Goal: Contribute content: Contribute content

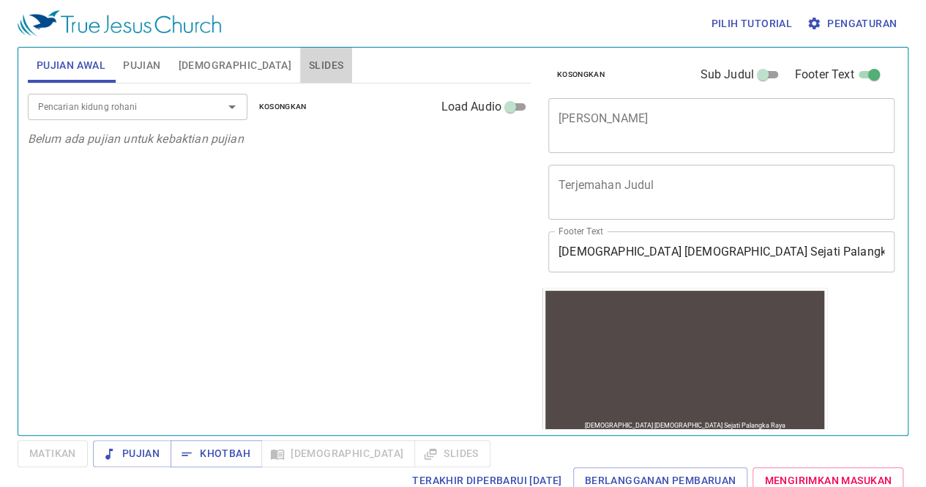
click at [309, 58] on span "Slides" at bounding box center [326, 65] width 34 height 18
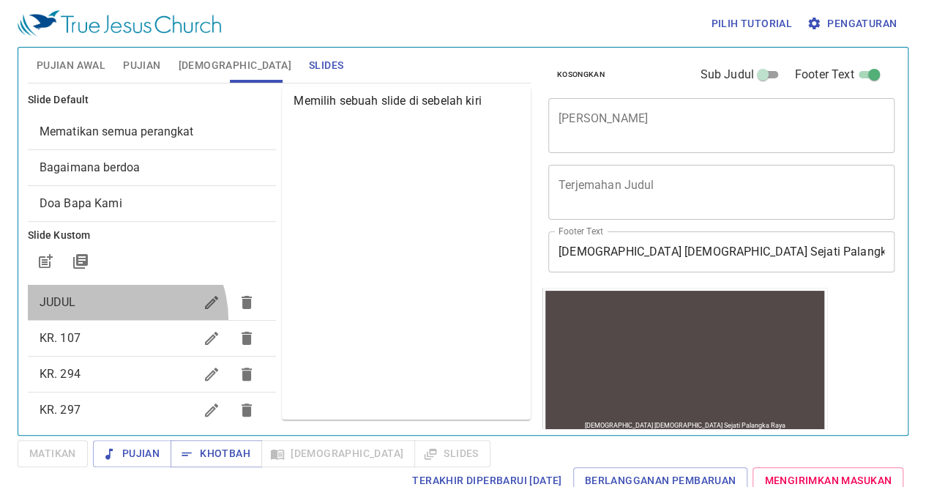
click at [111, 319] on div "JUDUL" at bounding box center [152, 302] width 249 height 35
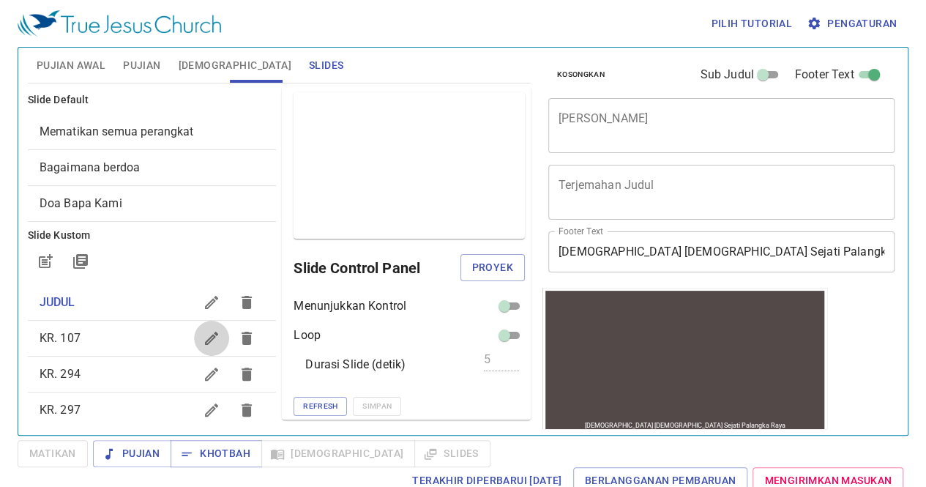
click at [205, 337] on icon "button" at bounding box center [211, 338] width 13 height 13
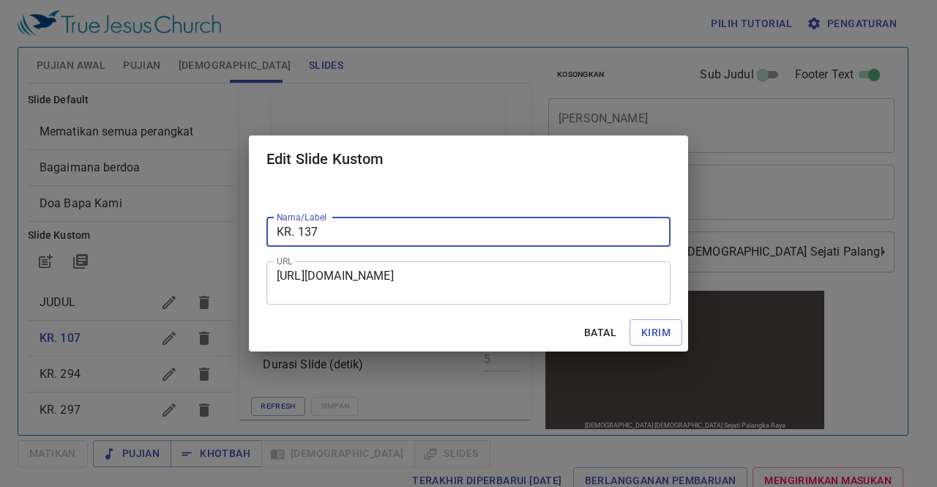
type input "KR. 137"
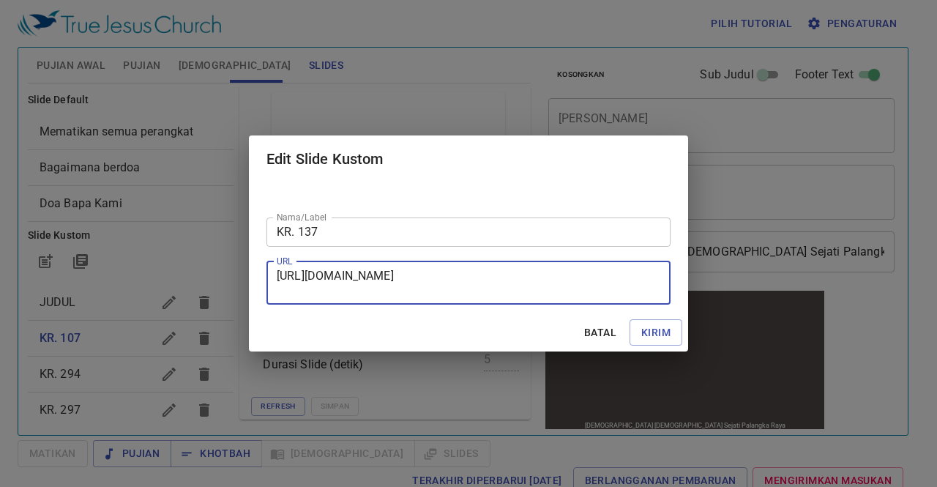
drag, startPoint x: 280, startPoint y: 275, endPoint x: 521, endPoint y: 288, distance: 240.6
click at [521, 288] on textarea "[URL][DOMAIN_NAME]" at bounding box center [469, 283] width 384 height 28
type textarea "h"
paste textarea "[URL][DOMAIN_NAME]"
type textarea "[URL][DOMAIN_NAME]"
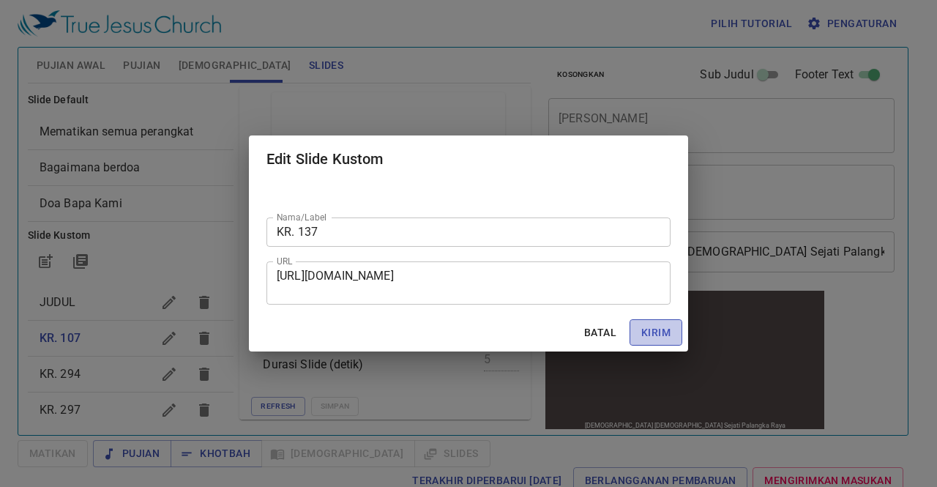
click at [650, 330] on span "Kirim" at bounding box center [656, 333] width 29 height 18
checkbox input "true"
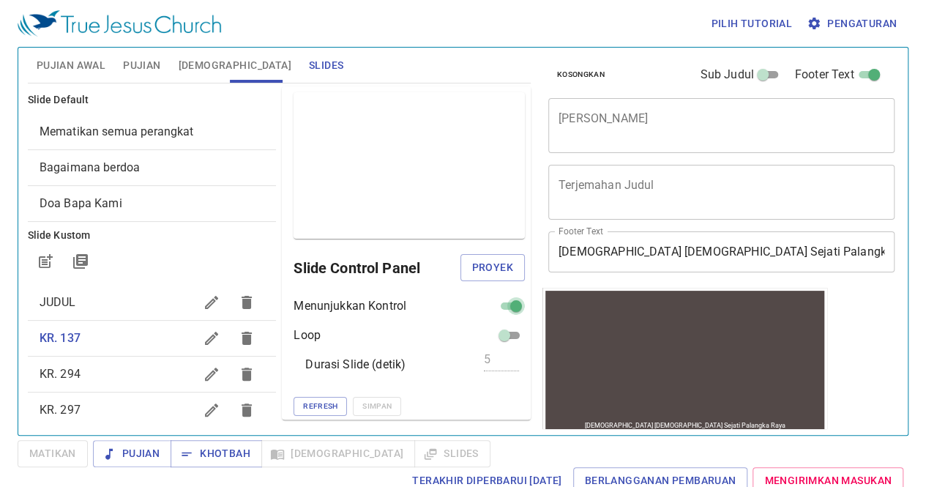
click at [490, 307] on input "checkbox" at bounding box center [516, 309] width 53 height 18
checkbox input "false"
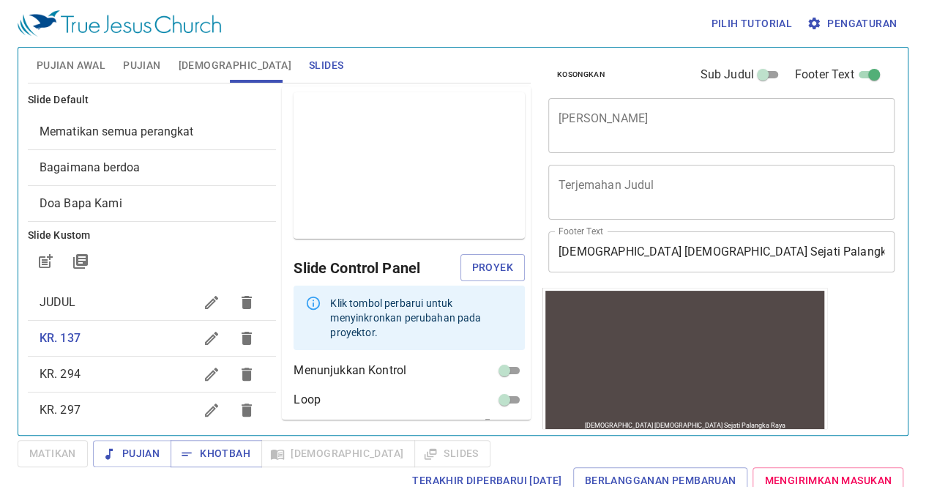
scroll to position [51, 0]
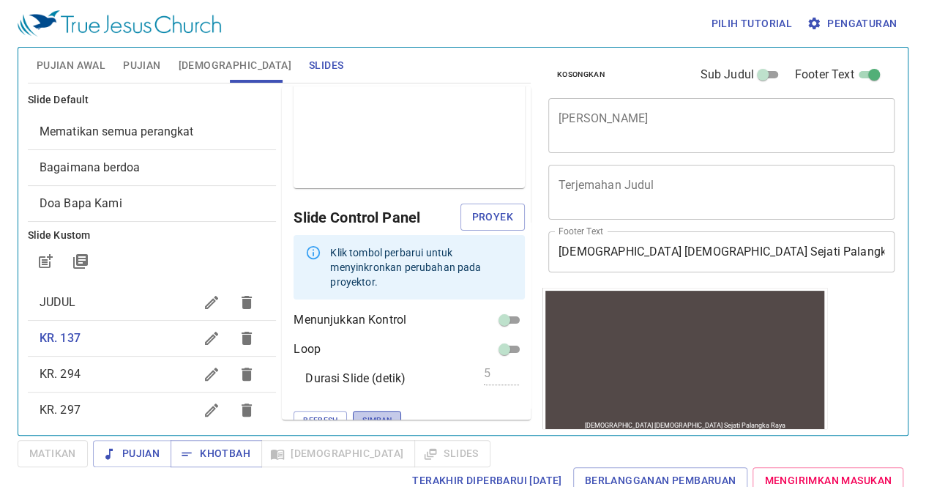
click at [363, 414] on span "Simpan" at bounding box center [377, 420] width 29 height 13
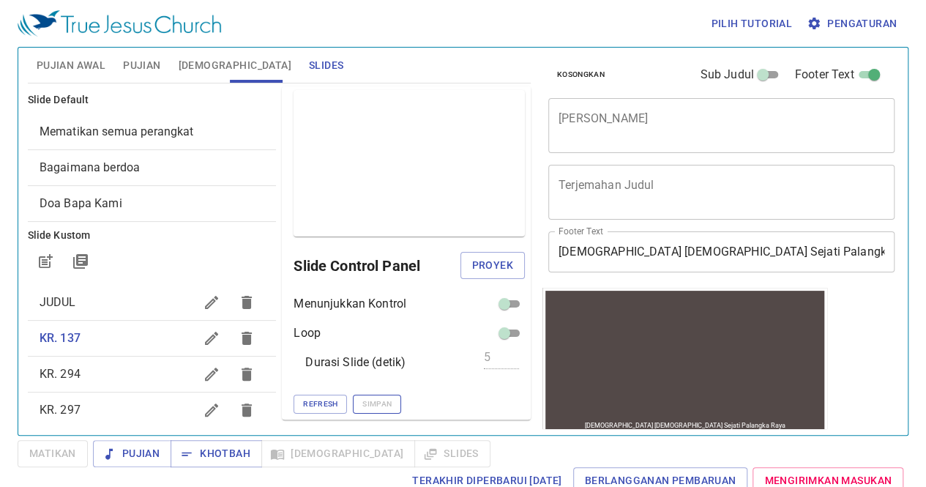
scroll to position [1, 0]
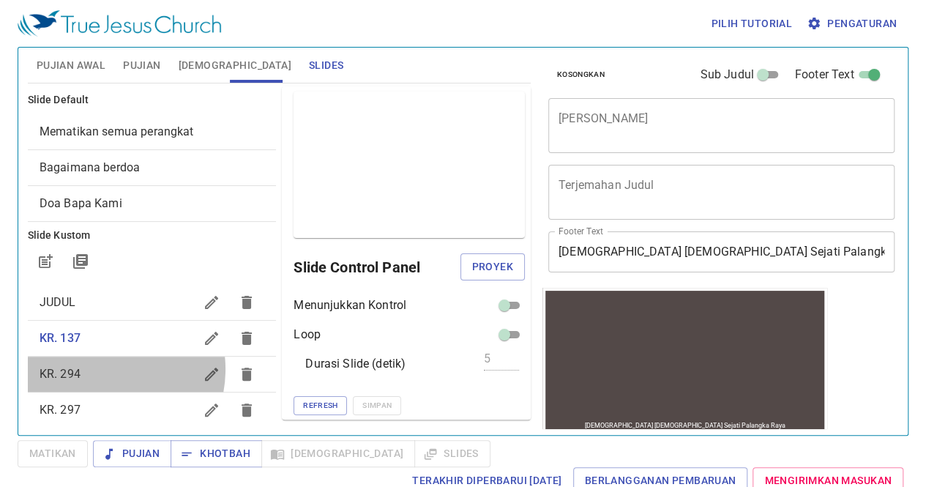
click at [97, 368] on span "KR. 294" at bounding box center [117, 374] width 155 height 18
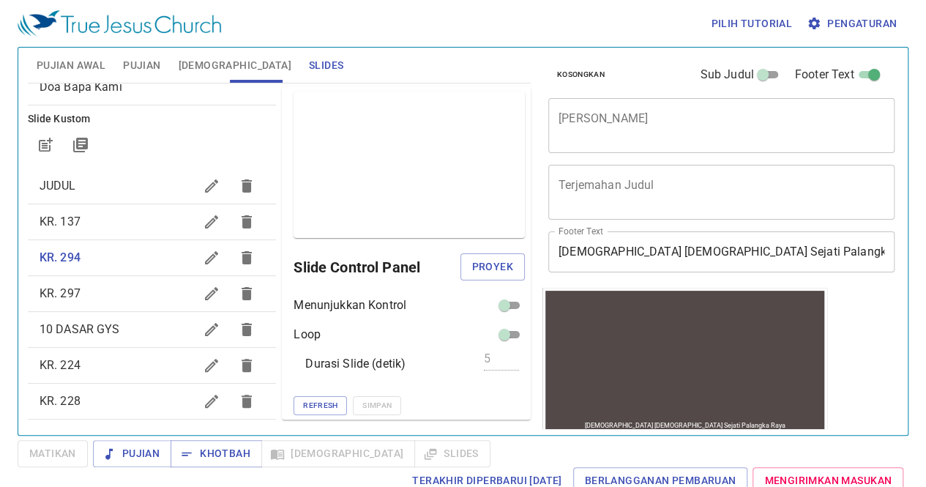
scroll to position [118, 0]
click at [205, 257] on icon "button" at bounding box center [211, 256] width 13 height 13
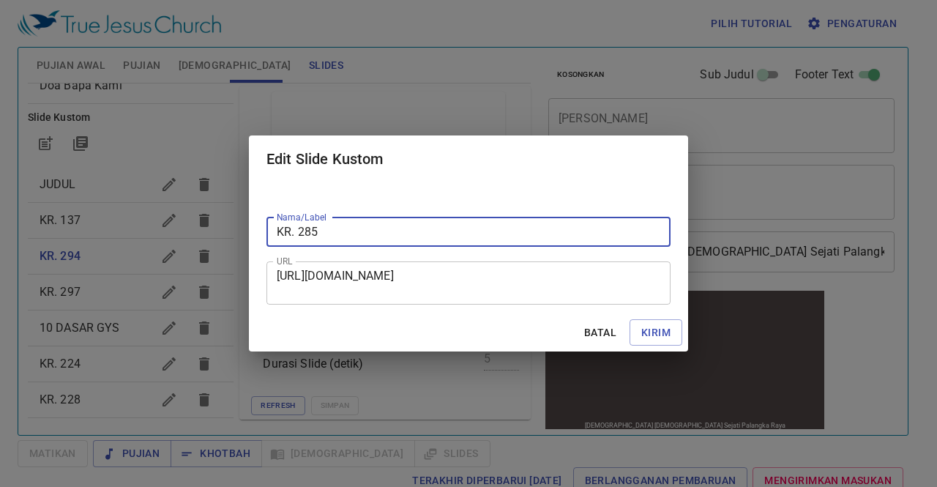
type input "KR. 285"
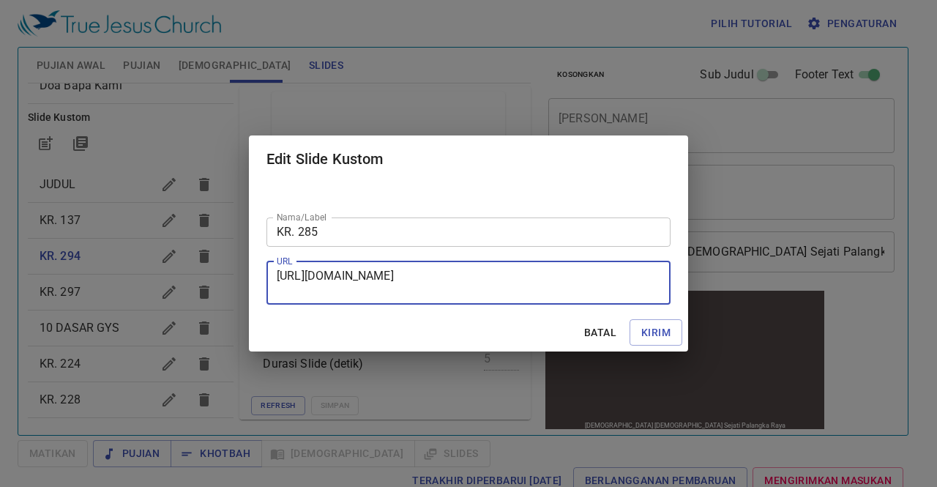
drag, startPoint x: 279, startPoint y: 276, endPoint x: 516, endPoint y: 298, distance: 237.6
click at [516, 298] on div "[URL][DOMAIN_NAME] URL" at bounding box center [469, 282] width 404 height 43
paste textarea "[URL][DOMAIN_NAME]"
type textarea "[URL][DOMAIN_NAME]"
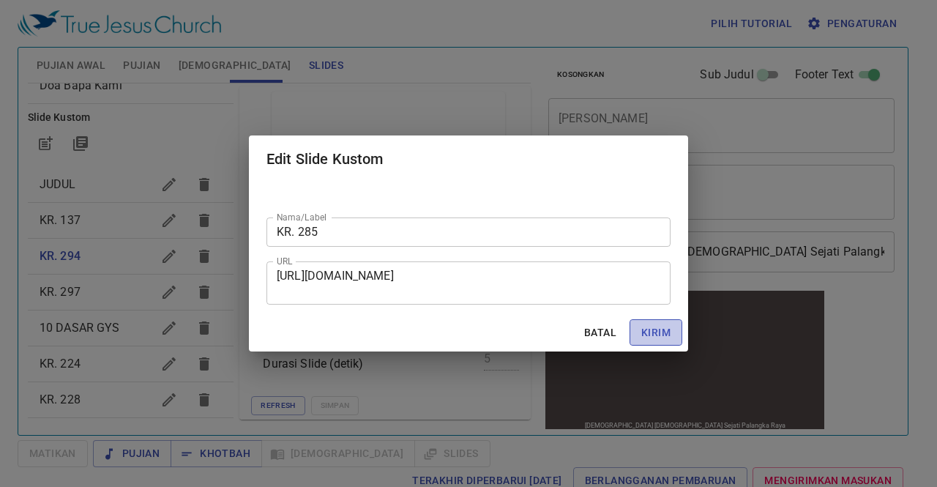
click at [647, 332] on span "Kirim" at bounding box center [656, 333] width 29 height 18
checkbox input "true"
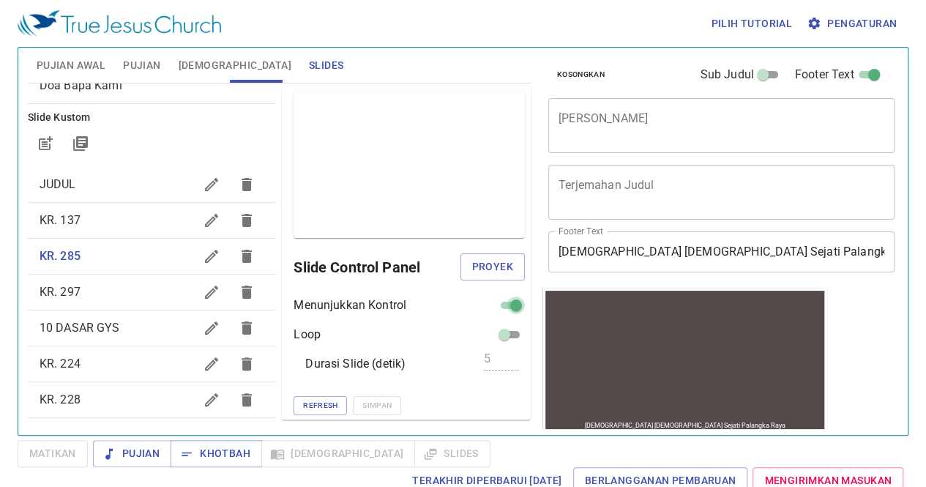
click at [490, 303] on input "checkbox" at bounding box center [516, 309] width 53 height 18
checkbox input "false"
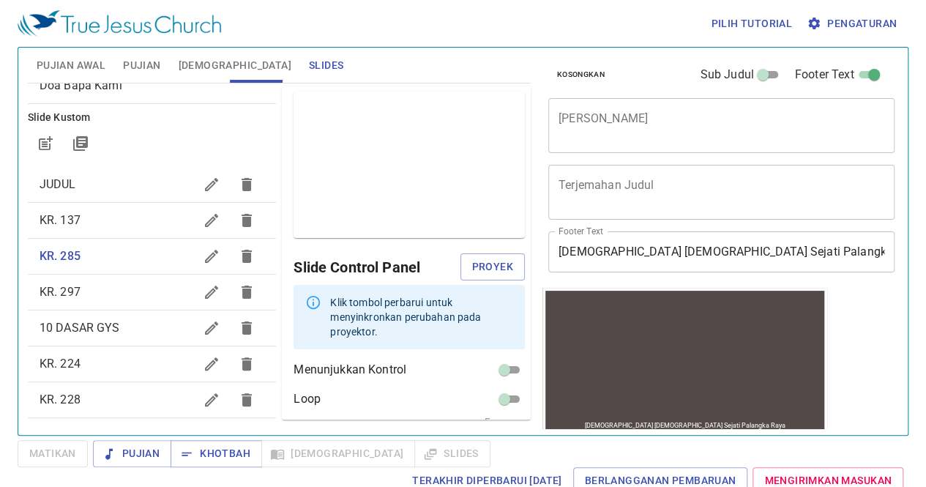
scroll to position [51, 0]
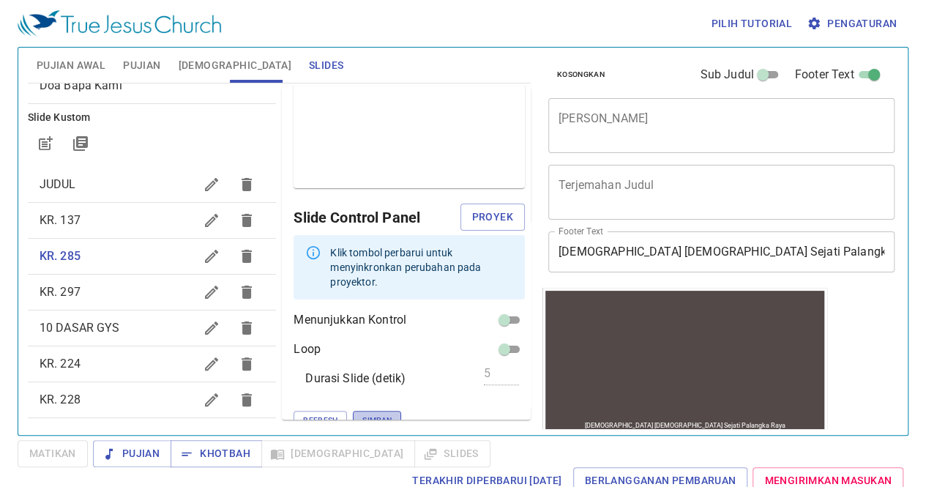
click at [363, 414] on span "Simpan" at bounding box center [377, 420] width 29 height 13
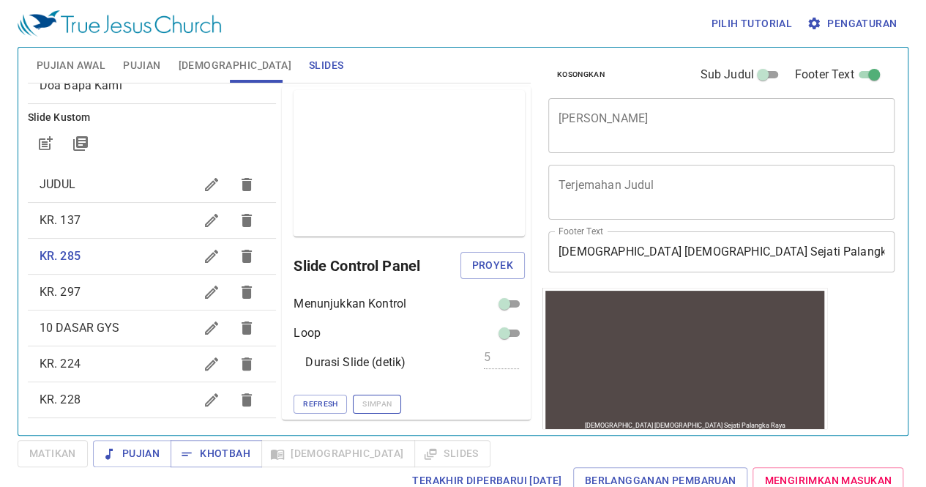
scroll to position [1, 0]
click at [203, 290] on icon "button" at bounding box center [212, 292] width 18 height 18
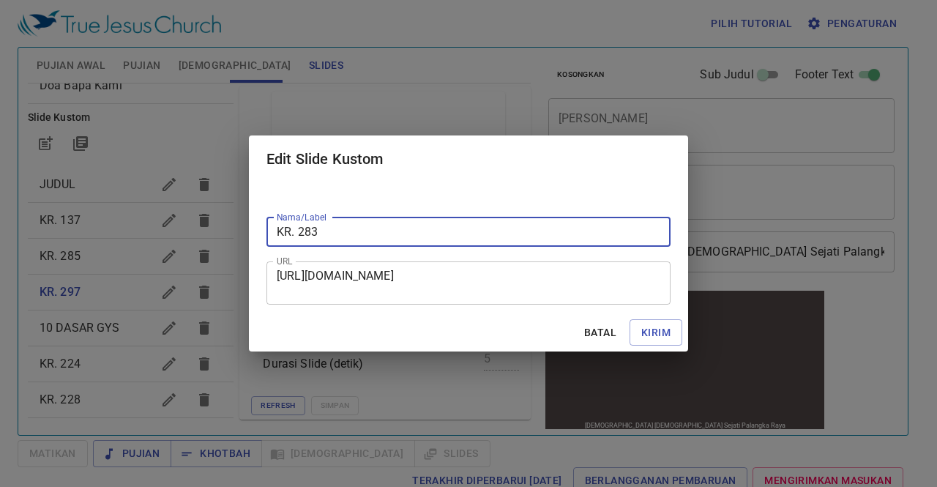
type input "KR. 283"
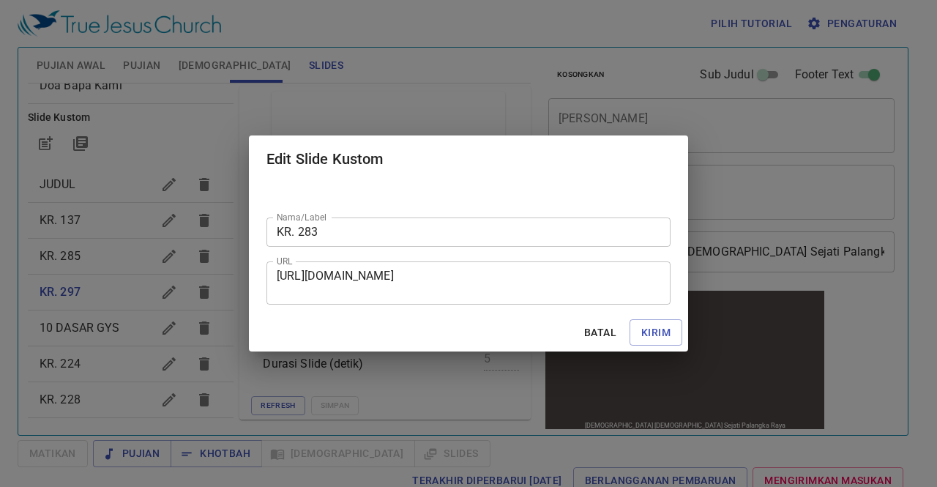
click at [278, 279] on div "[URL][DOMAIN_NAME] URL" at bounding box center [469, 282] width 404 height 43
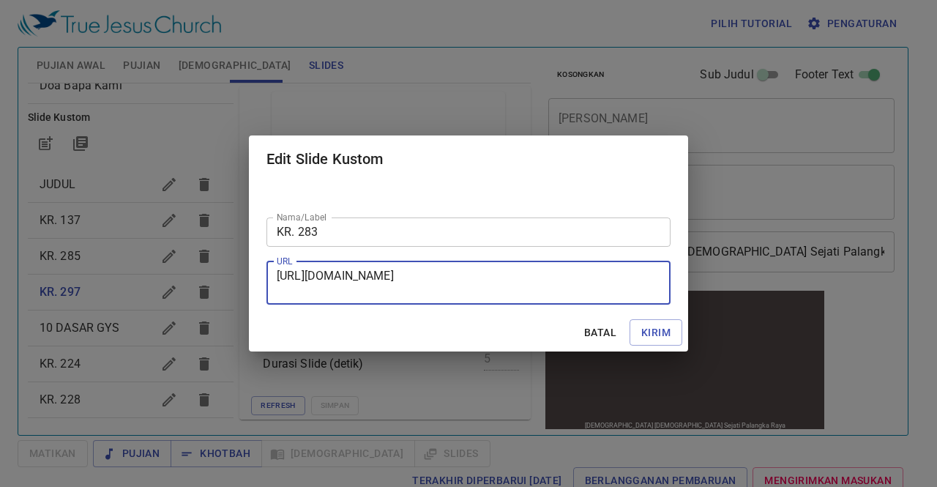
drag, startPoint x: 278, startPoint y: 279, endPoint x: 589, endPoint y: 302, distance: 312.1
click at [589, 302] on div "[URL][DOMAIN_NAME] URL" at bounding box center [469, 282] width 404 height 43
paste textarea "[URL][DOMAIN_NAME]"
type textarea "[URL][DOMAIN_NAME]"
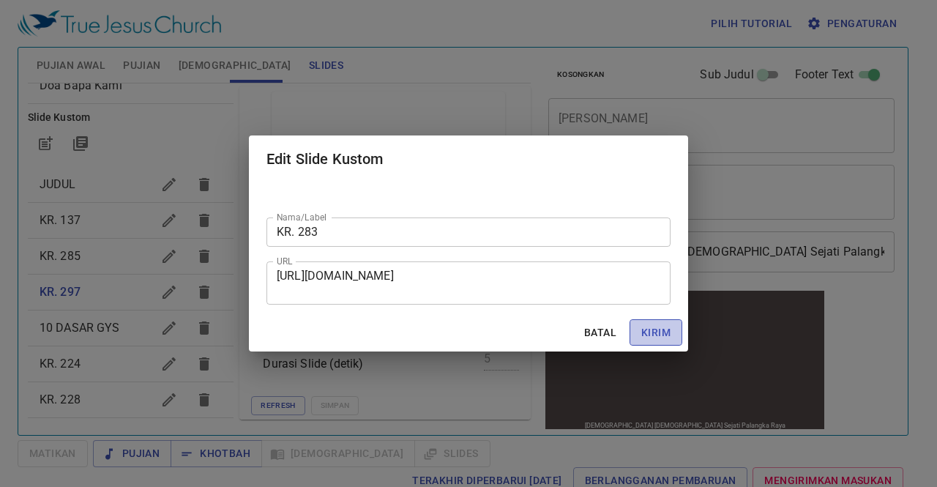
click at [652, 336] on span "Kirim" at bounding box center [656, 333] width 29 height 18
checkbox input "true"
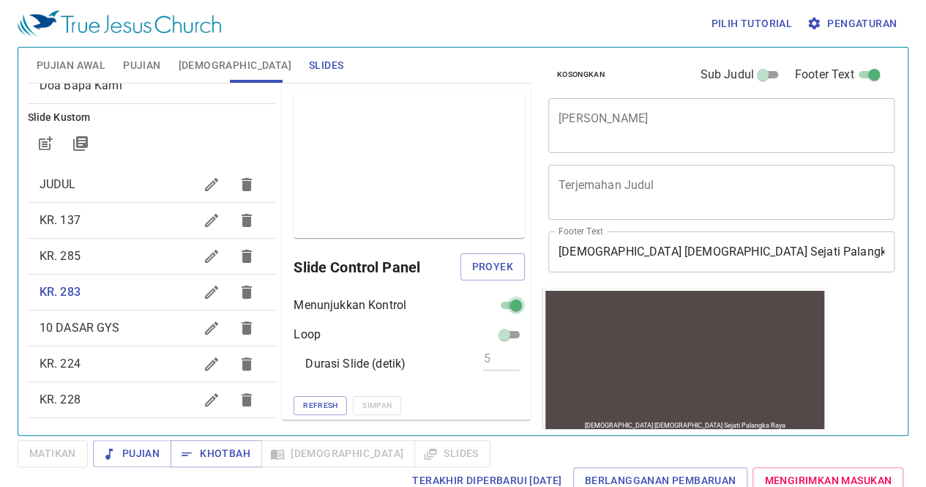
click at [498, 305] on input "checkbox" at bounding box center [516, 309] width 53 height 18
checkbox input "false"
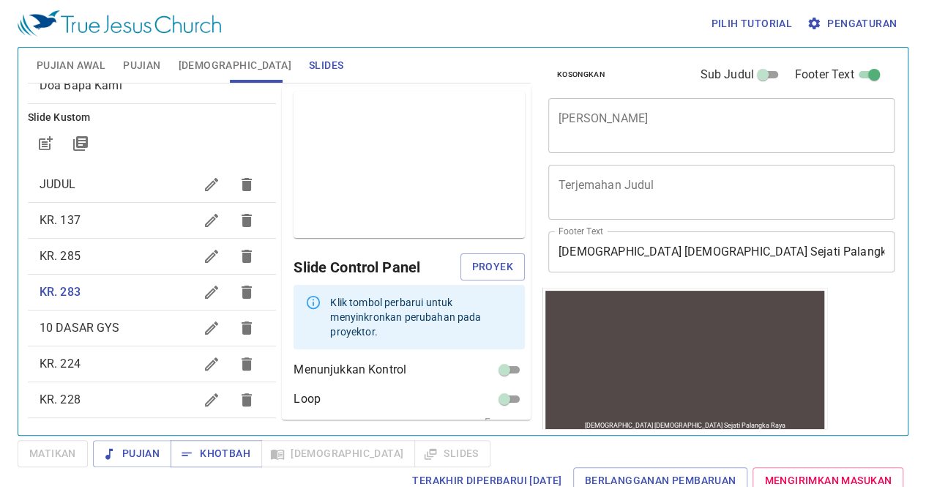
scroll to position [51, 0]
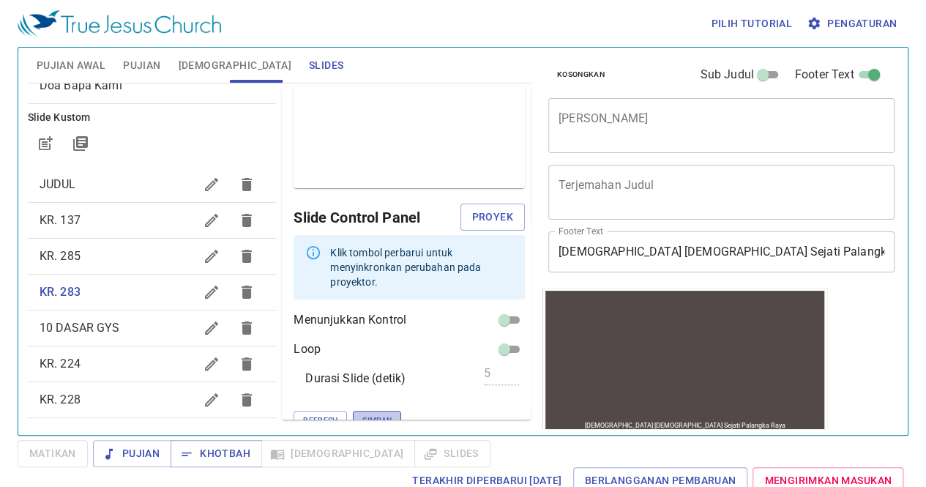
click at [363, 414] on span "Simpan" at bounding box center [377, 420] width 29 height 13
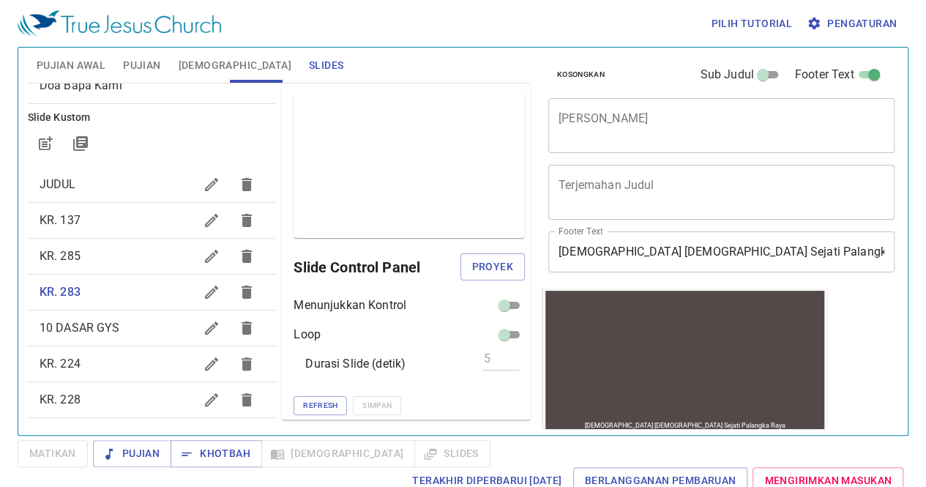
click at [203, 362] on icon "button" at bounding box center [212, 364] width 18 height 18
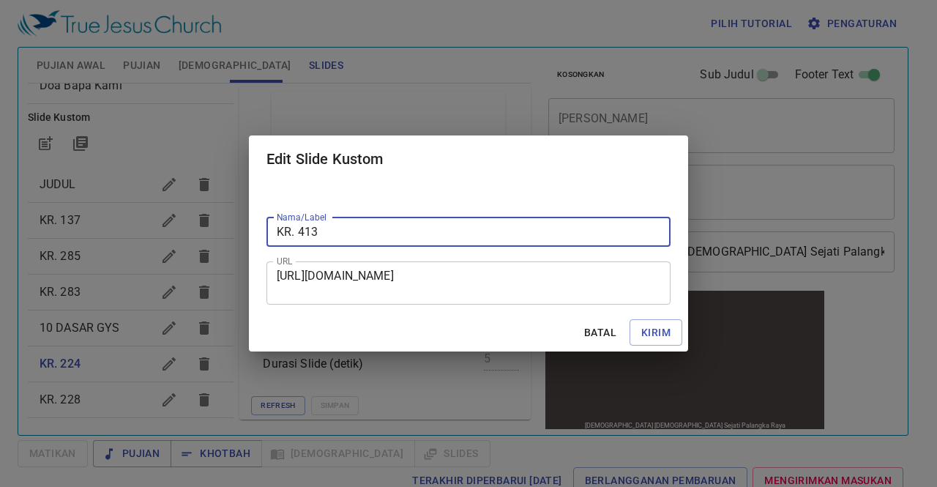
type input "KR. 413"
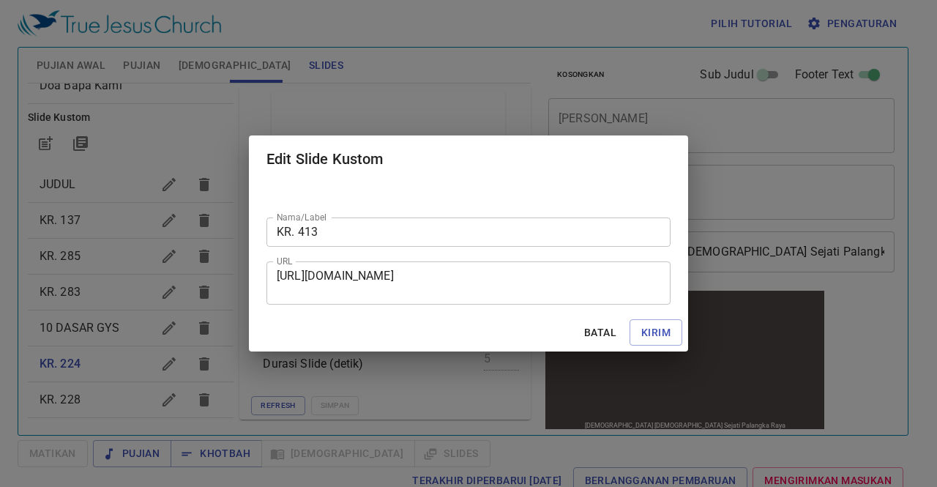
click at [278, 278] on div "[URL][DOMAIN_NAME] URL" at bounding box center [469, 282] width 404 height 43
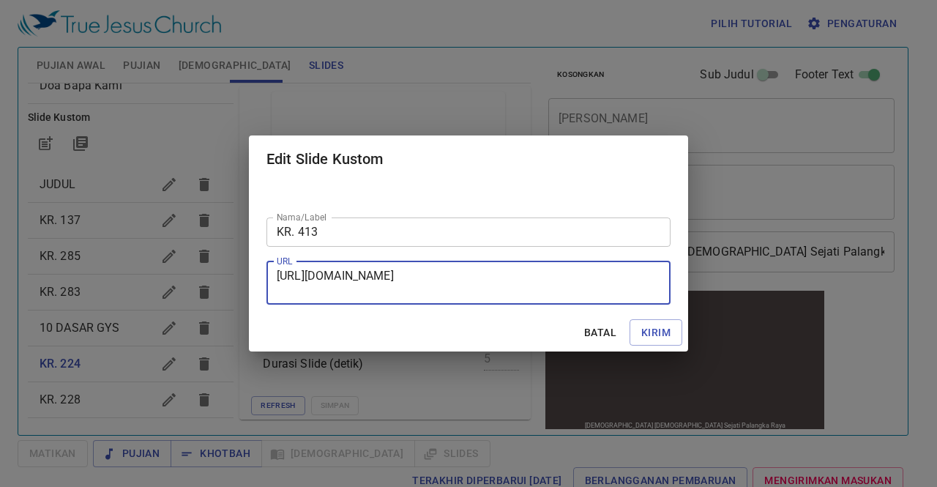
drag, startPoint x: 278, startPoint y: 278, endPoint x: 537, endPoint y: 300, distance: 260.2
click at [537, 300] on div "[URL][DOMAIN_NAME] URL" at bounding box center [469, 282] width 404 height 43
paste textarea "[URL][DOMAIN_NAME]"
type textarea "[URL][DOMAIN_NAME]"
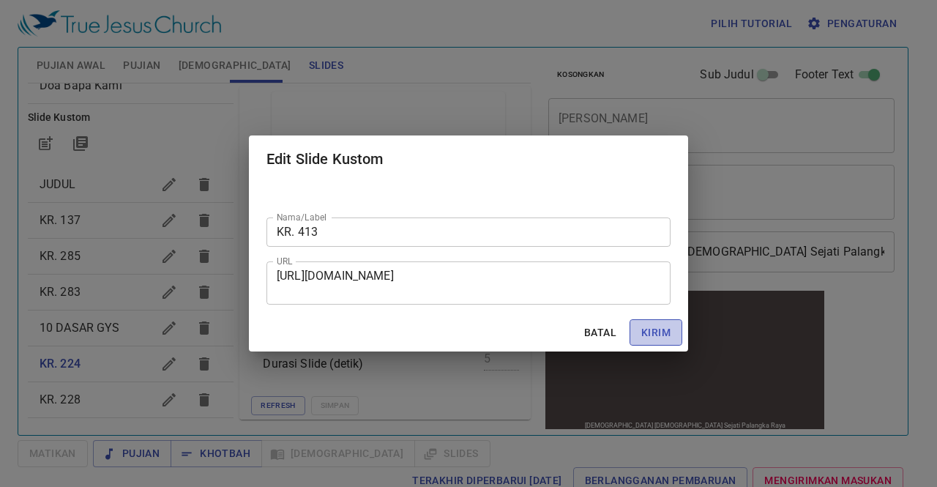
click at [654, 336] on span "Kirim" at bounding box center [656, 333] width 29 height 18
checkbox input "true"
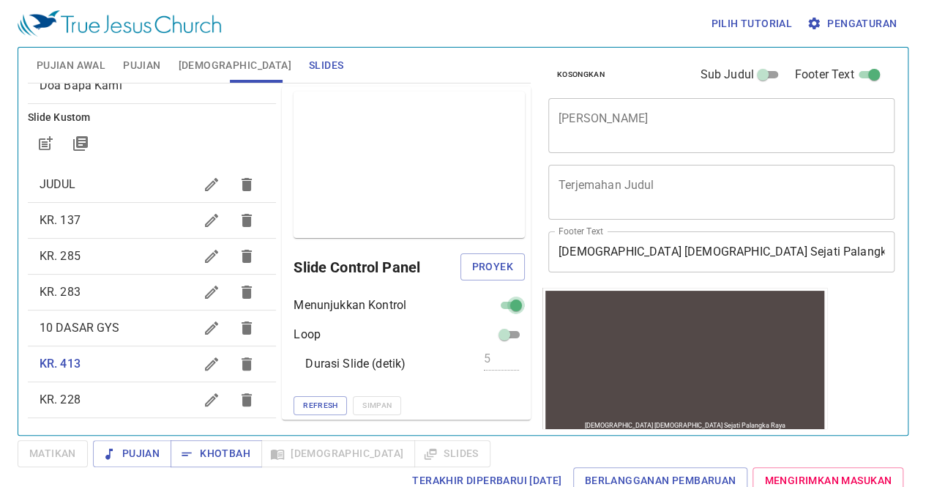
click at [499, 305] on input "checkbox" at bounding box center [516, 309] width 53 height 18
checkbox input "false"
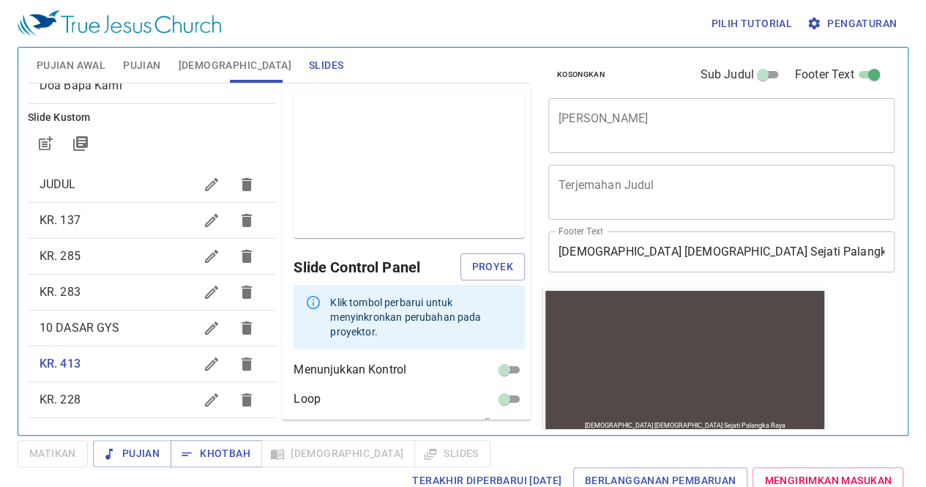
scroll to position [51, 0]
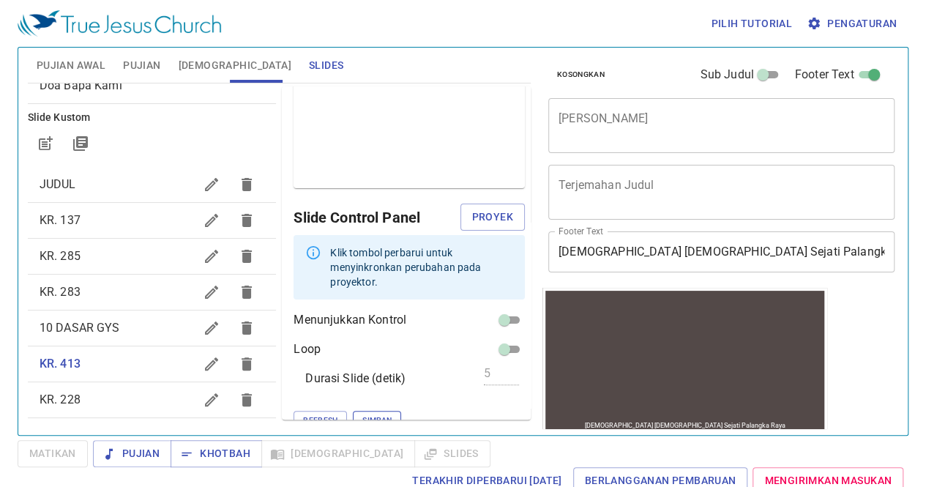
click at [335, 397] on div "Menunjukkan Kontrol Loop Durasi Slide (detik) 5 Refresh Simpan" at bounding box center [409, 370] width 231 height 119
click at [353, 411] on button "Simpan" at bounding box center [377, 420] width 48 height 19
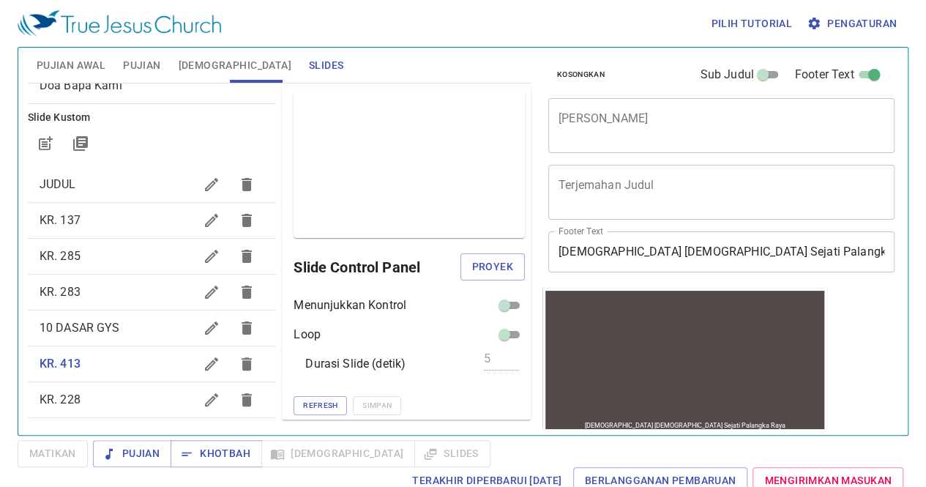
scroll to position [127, 0]
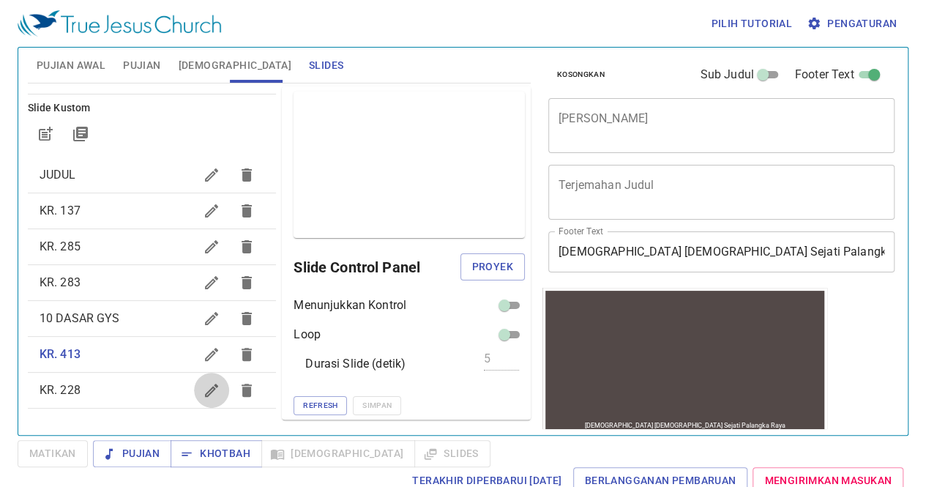
click at [205, 390] on icon "button" at bounding box center [211, 390] width 13 height 13
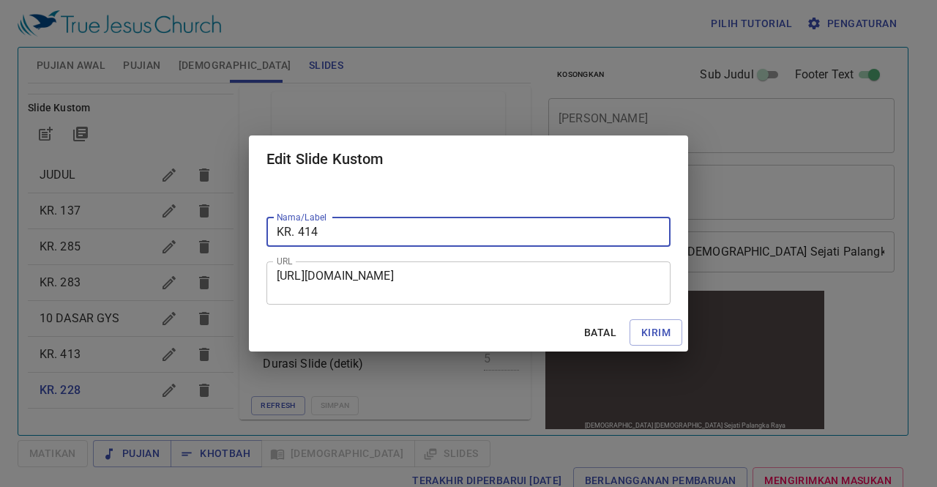
type input "KR. 414"
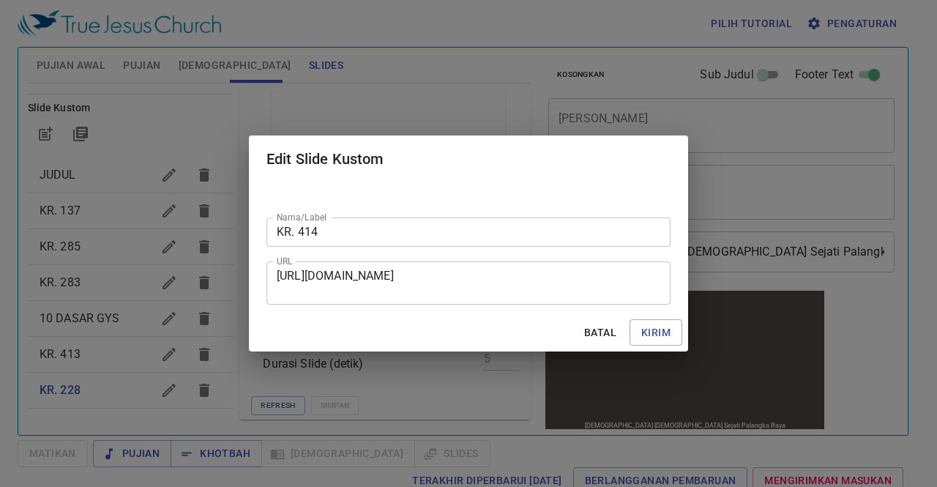
drag, startPoint x: 275, startPoint y: 274, endPoint x: 488, endPoint y: 290, distance: 213.7
click at [488, 290] on div "[URL][DOMAIN_NAME] URL" at bounding box center [469, 282] width 404 height 43
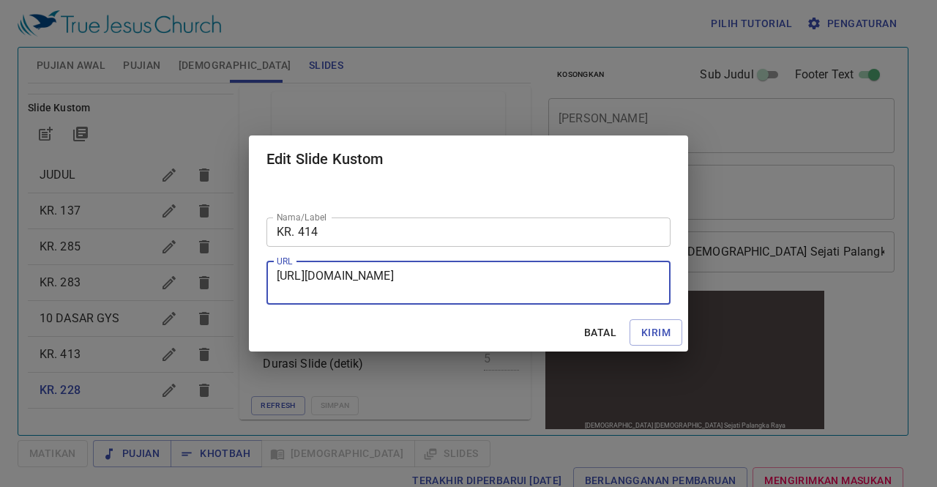
drag, startPoint x: 488, startPoint y: 290, endPoint x: 270, endPoint y: 276, distance: 219.4
click at [270, 276] on div "[URL][DOMAIN_NAME] URL" at bounding box center [469, 282] width 404 height 43
paste textarea "[URL][DOMAIN_NAME]"
type textarea "[URL][DOMAIN_NAME]"
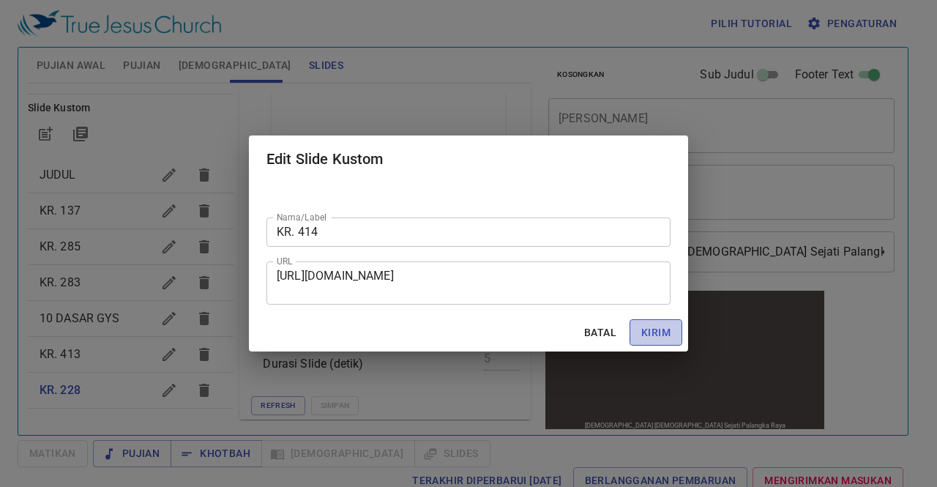
click at [664, 332] on span "Kirim" at bounding box center [656, 333] width 29 height 18
checkbox input "true"
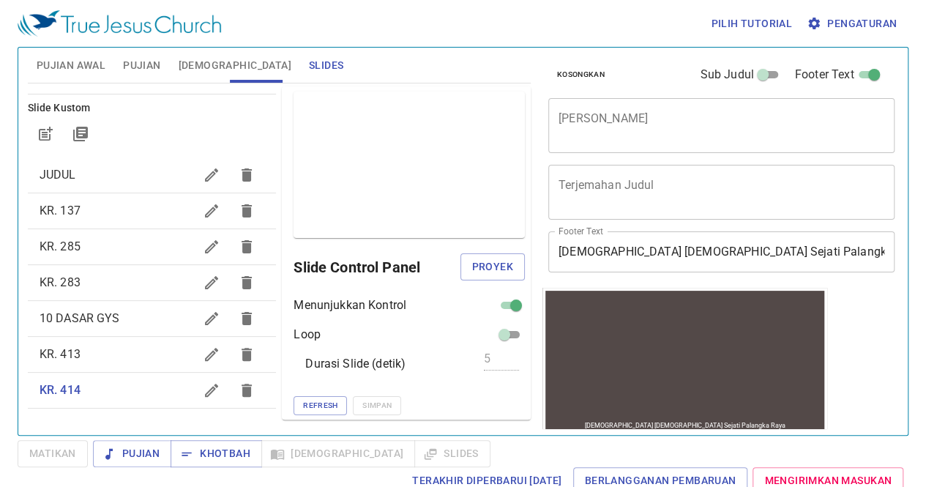
scroll to position [6, 0]
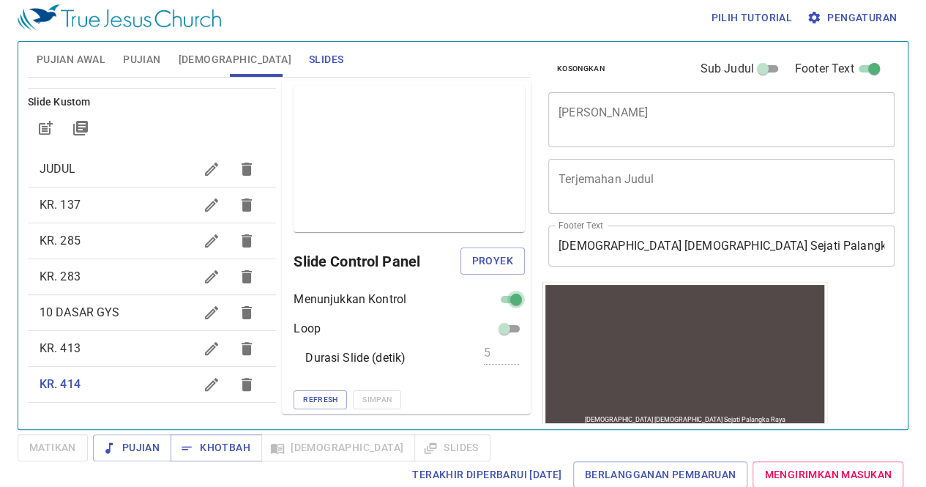
click at [497, 302] on input "checkbox" at bounding box center [516, 303] width 53 height 18
checkbox input "false"
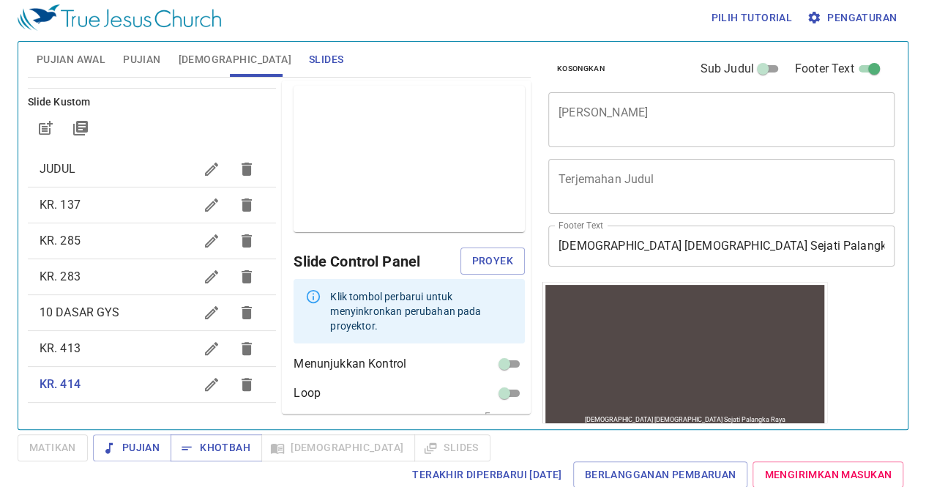
scroll to position [51, 0]
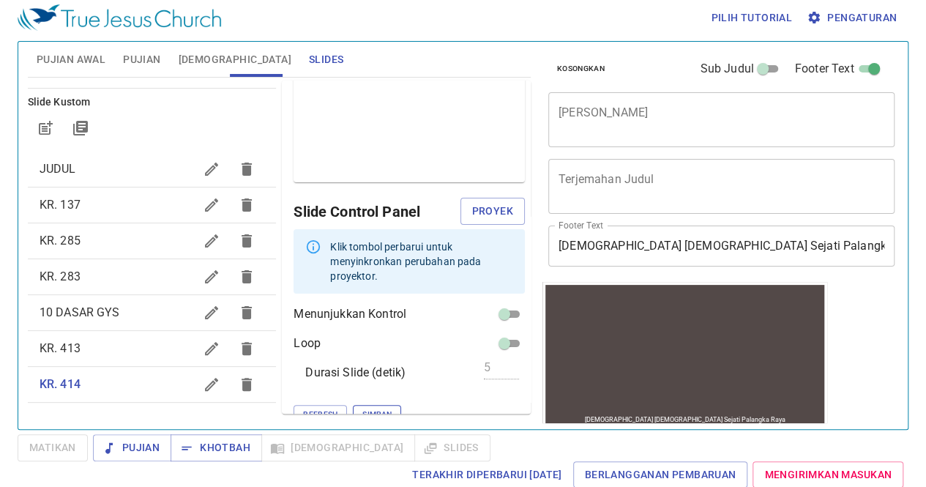
click at [363, 408] on span "Simpan" at bounding box center [377, 414] width 29 height 13
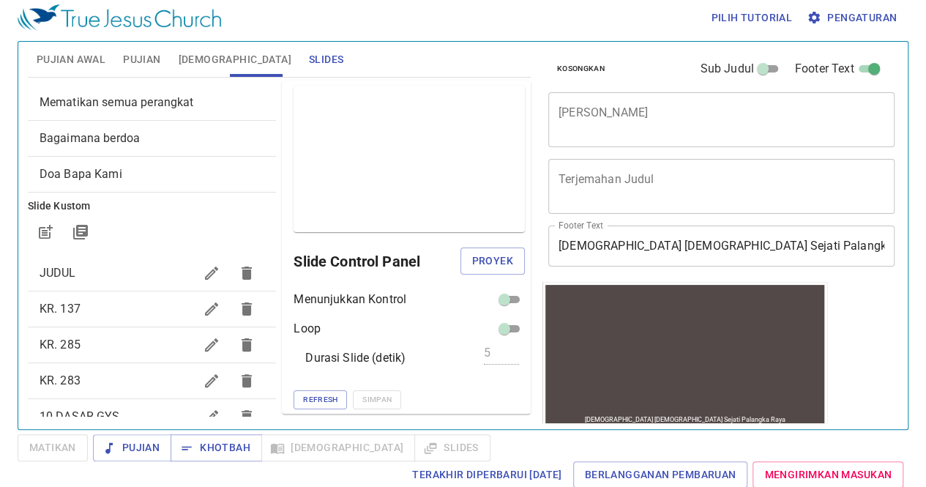
scroll to position [0, 0]
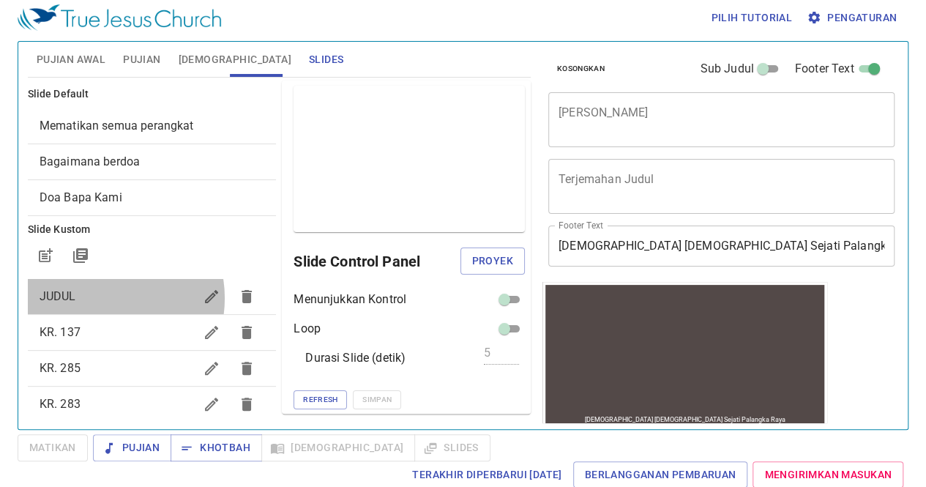
click at [98, 297] on span "JUDUL" at bounding box center [117, 297] width 155 height 18
